Goal: Information Seeking & Learning: Learn about a topic

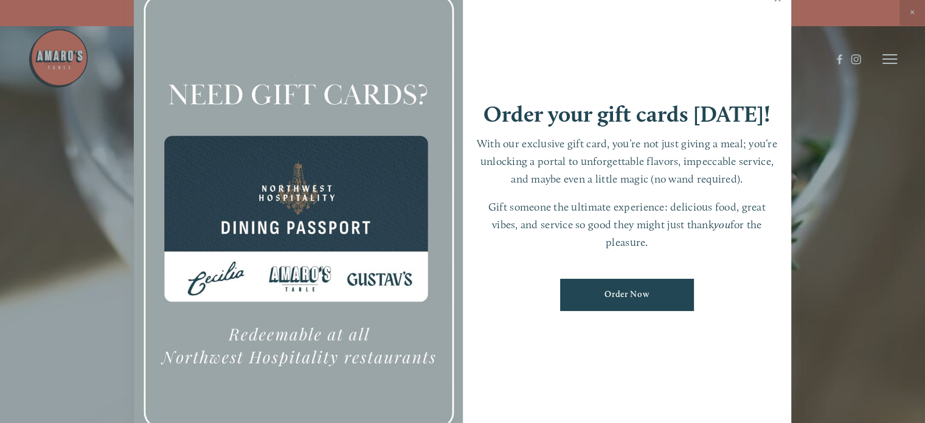
click at [775, 2] on link "Close" at bounding box center [777, 0] width 24 height 34
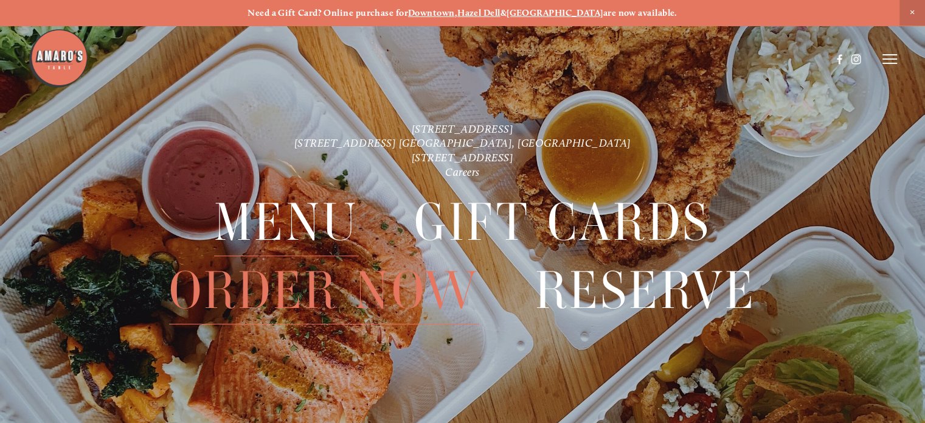
click at [275, 223] on span "Menu" at bounding box center [286, 221] width 145 height 67
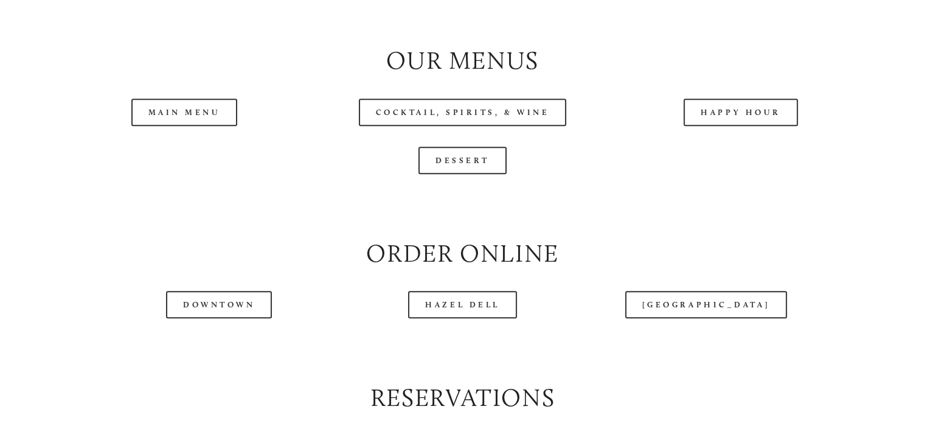
scroll to position [1277, 0]
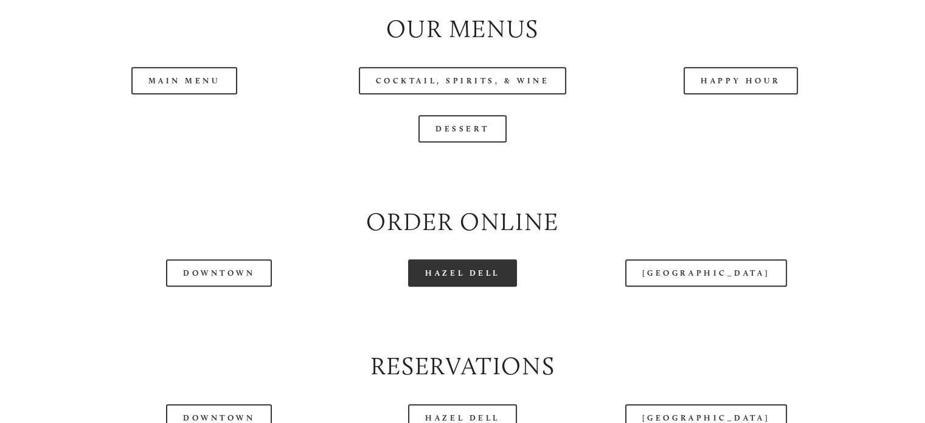
click at [486, 286] on link "Hazel Dell" at bounding box center [462, 272] width 109 height 27
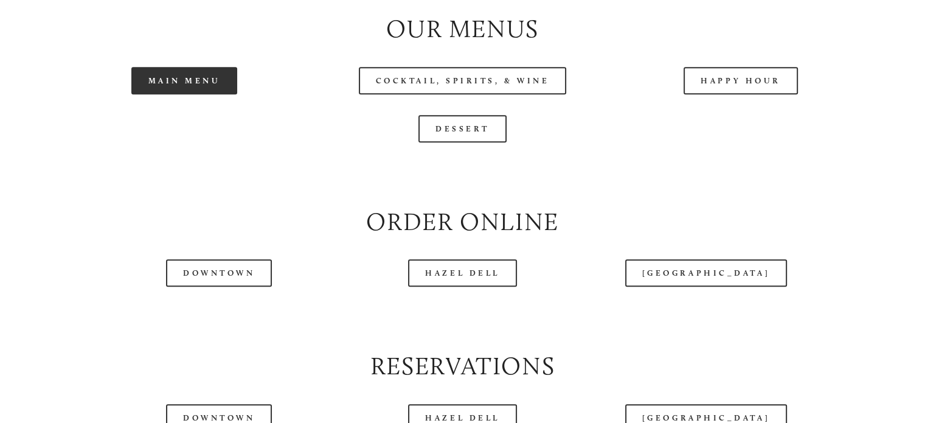
click at [218, 94] on link "Main Menu" at bounding box center [184, 80] width 106 height 27
